Goal: Find contact information: Find phone number

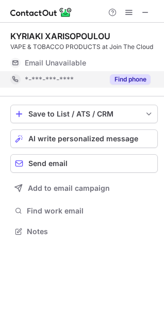
scroll to position [224, 164]
click at [140, 80] on button "Find phone" at bounding box center [130, 79] width 41 height 10
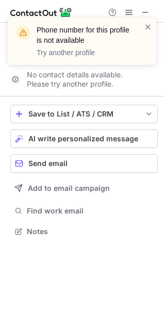
scroll to position [208, 164]
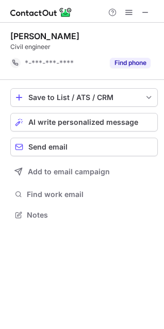
scroll to position [208, 164]
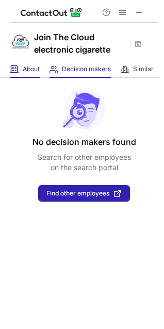
click at [20, 70] on div "About About Company" at bounding box center [24, 69] width 29 height 17
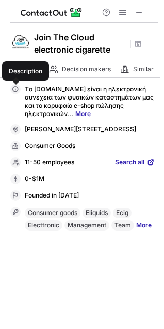
click at [85, 115] on link "More" at bounding box center [82, 114] width 15 height 8
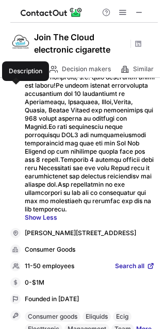
scroll to position [96, 0]
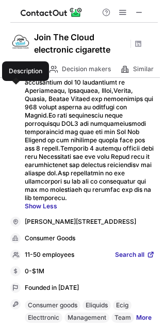
click at [131, 255] on span "Search all" at bounding box center [129, 254] width 29 height 9
click at [135, 12] on button at bounding box center [139, 12] width 12 height 12
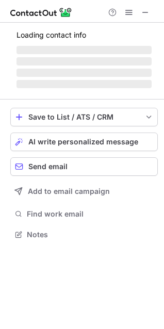
scroll to position [224, 164]
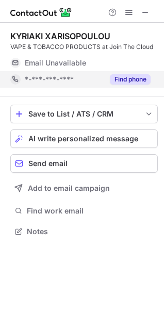
click at [142, 79] on button "Find phone" at bounding box center [130, 79] width 41 height 10
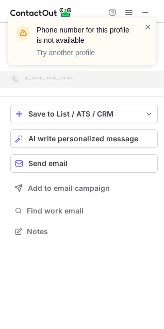
scroll to position [208, 164]
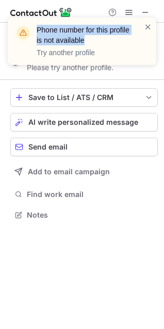
drag, startPoint x: 116, startPoint y: 41, endPoint x: 34, endPoint y: 34, distance: 82.2
click at [34, 34] on div "Phone number for this profile is not available Try another profile" at bounding box center [78, 41] width 132 height 39
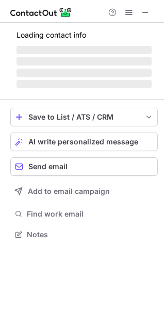
scroll to position [224, 164]
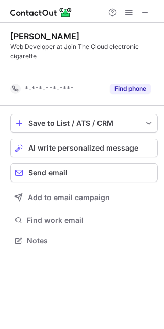
scroll to position [217, 164]
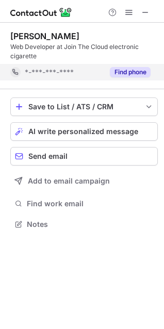
click at [137, 74] on button "Find phone" at bounding box center [130, 72] width 41 height 10
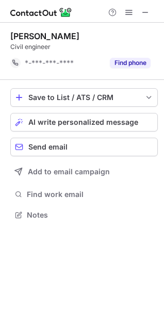
scroll to position [208, 164]
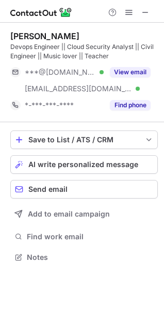
scroll to position [250, 164]
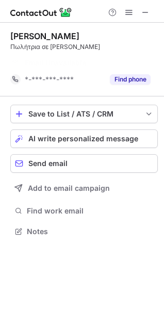
scroll to position [208, 164]
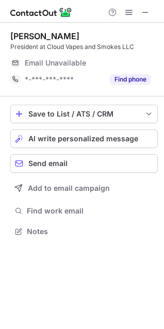
scroll to position [224, 164]
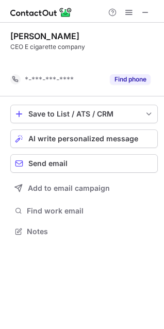
scroll to position [208, 164]
